Goal: Task Accomplishment & Management: Use online tool/utility

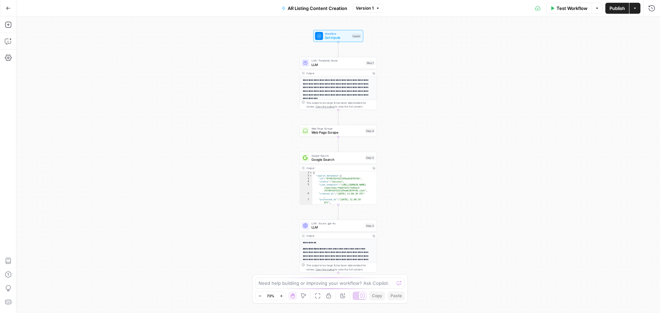
click at [338, 65] on span "LLM" at bounding box center [338, 64] width 53 height 5
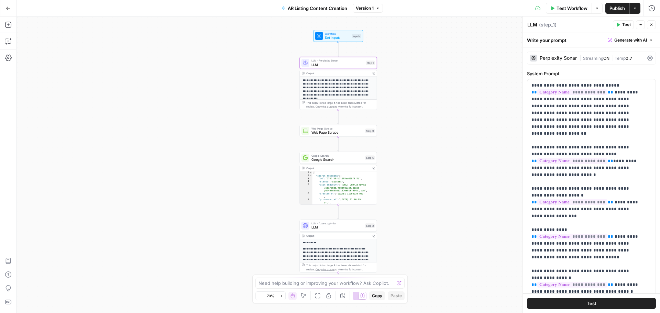
click at [562, 61] on div "Perplexity Sonar" at bounding box center [553, 58] width 47 height 7
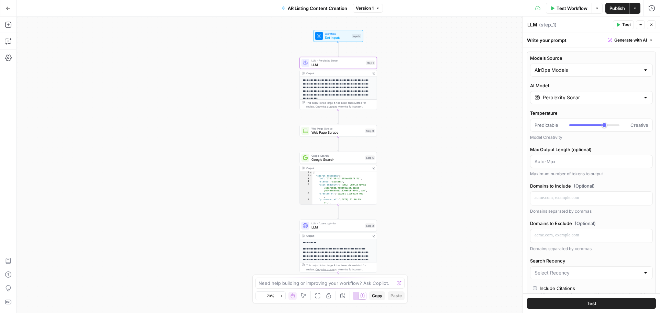
click at [564, 98] on input "Perplexity Sonar" at bounding box center [591, 97] width 97 height 7
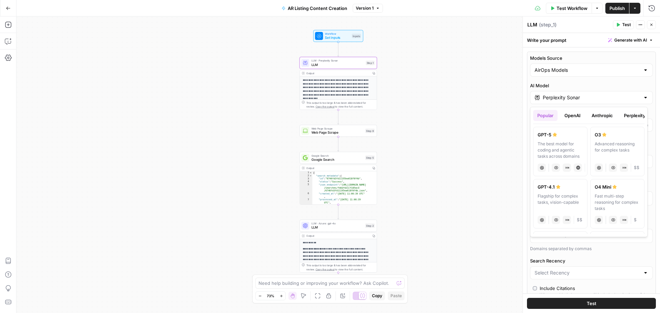
click at [633, 118] on button "Perplexity" at bounding box center [635, 115] width 30 height 11
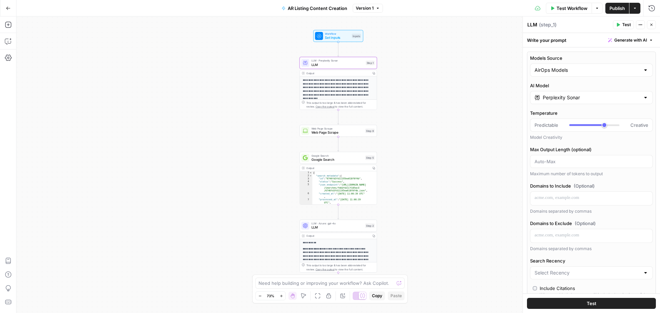
click at [650, 23] on icon "button" at bounding box center [652, 25] width 4 height 4
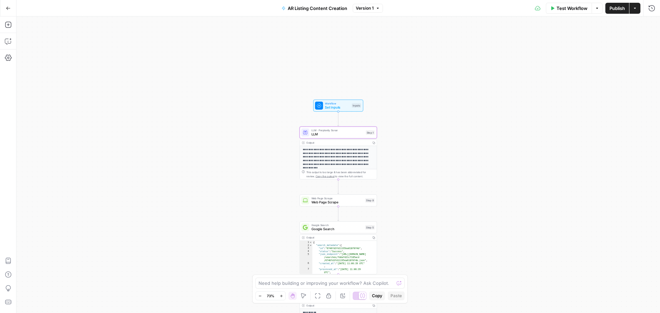
click at [8, 9] on icon "button" at bounding box center [8, 8] width 5 height 5
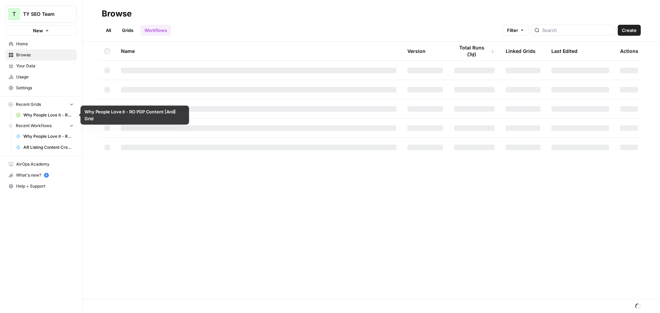
click at [31, 115] on span "Why People Love it - RO PDP Content [Anil] Grid" at bounding box center [48, 115] width 50 height 6
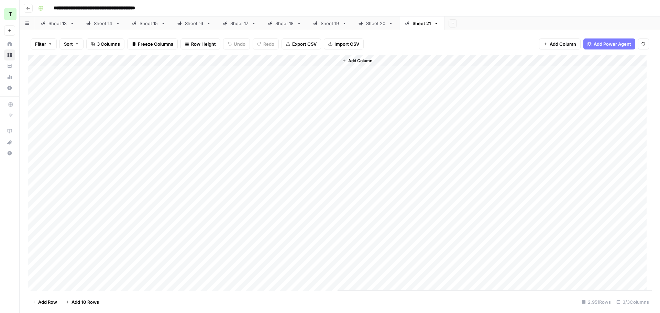
click at [263, 61] on div "Add Column" at bounding box center [340, 173] width 624 height 236
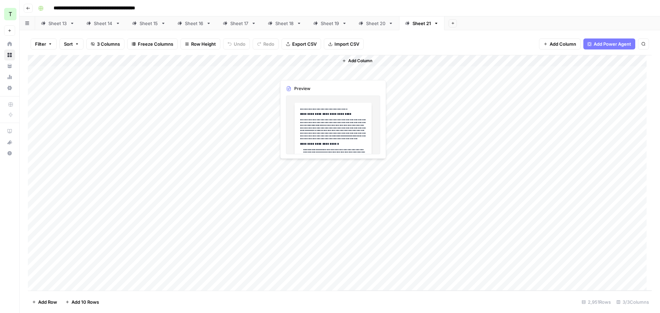
click at [300, 72] on div "Add Column" at bounding box center [340, 173] width 624 height 236
click at [248, 73] on div "Add Column" at bounding box center [340, 173] width 624 height 236
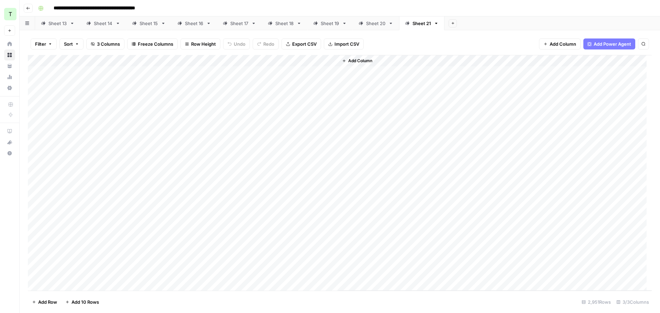
click at [229, 72] on div "Add Column" at bounding box center [340, 173] width 624 height 236
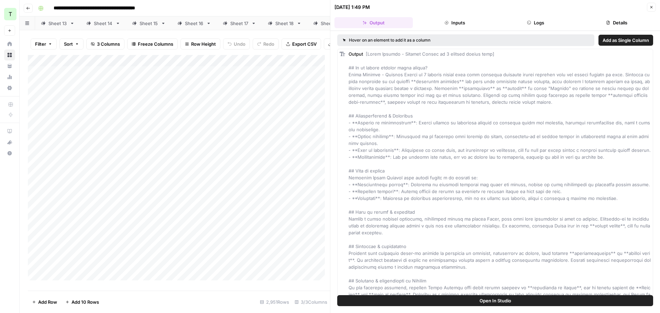
click at [546, 26] on button "Logs" at bounding box center [536, 22] width 78 height 11
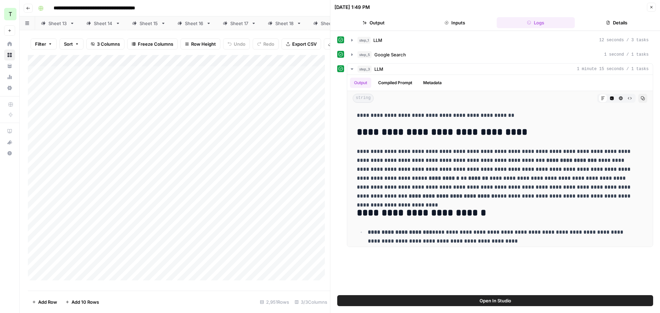
click at [413, 47] on div "**********" at bounding box center [495, 140] width 316 height 213
click at [413, 44] on button "step_1 LLM 12 seconds / 3 tasks" at bounding box center [500, 40] width 306 height 11
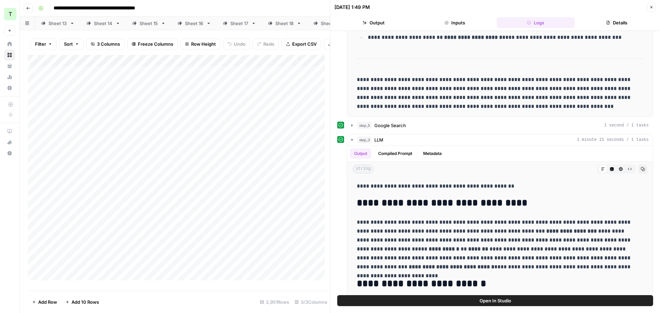
scroll to position [128, 0]
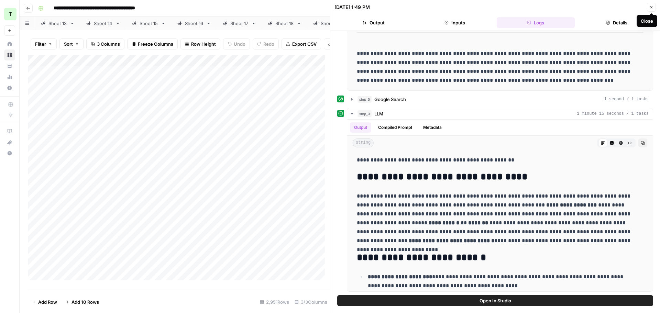
click at [650, 9] on icon "button" at bounding box center [652, 7] width 4 height 4
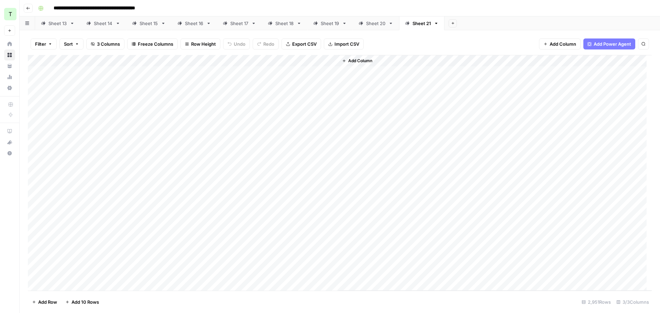
click at [262, 62] on div "Add Column" at bounding box center [340, 173] width 624 height 236
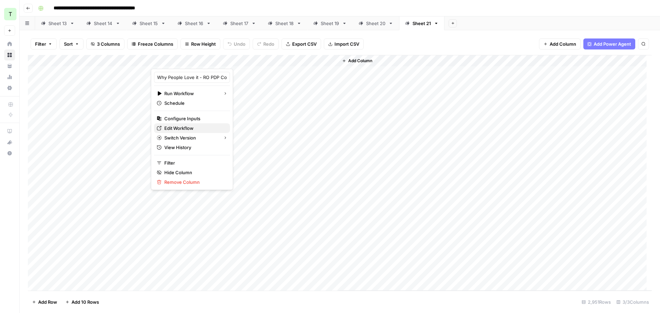
click at [177, 125] on span "Edit Workflow" at bounding box center [194, 128] width 60 height 7
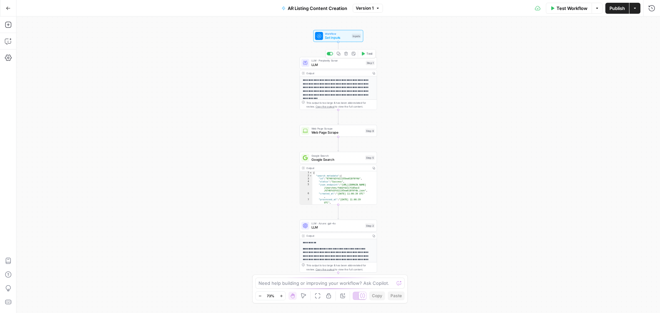
click at [327, 65] on span "LLM" at bounding box center [338, 64] width 53 height 5
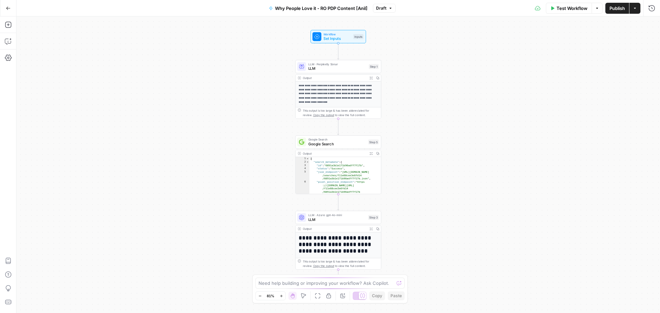
click at [329, 83] on div "**********" at bounding box center [339, 125] width 86 height 89
click at [335, 68] on span "LLM" at bounding box center [337, 69] width 58 height 6
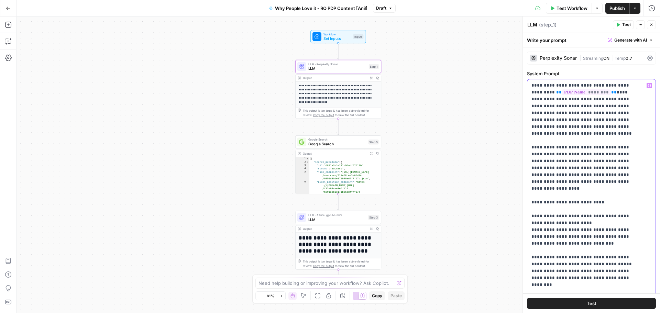
click at [466, 120] on div "**********" at bounding box center [339, 165] width 644 height 297
